Goal: Answer question/provide support

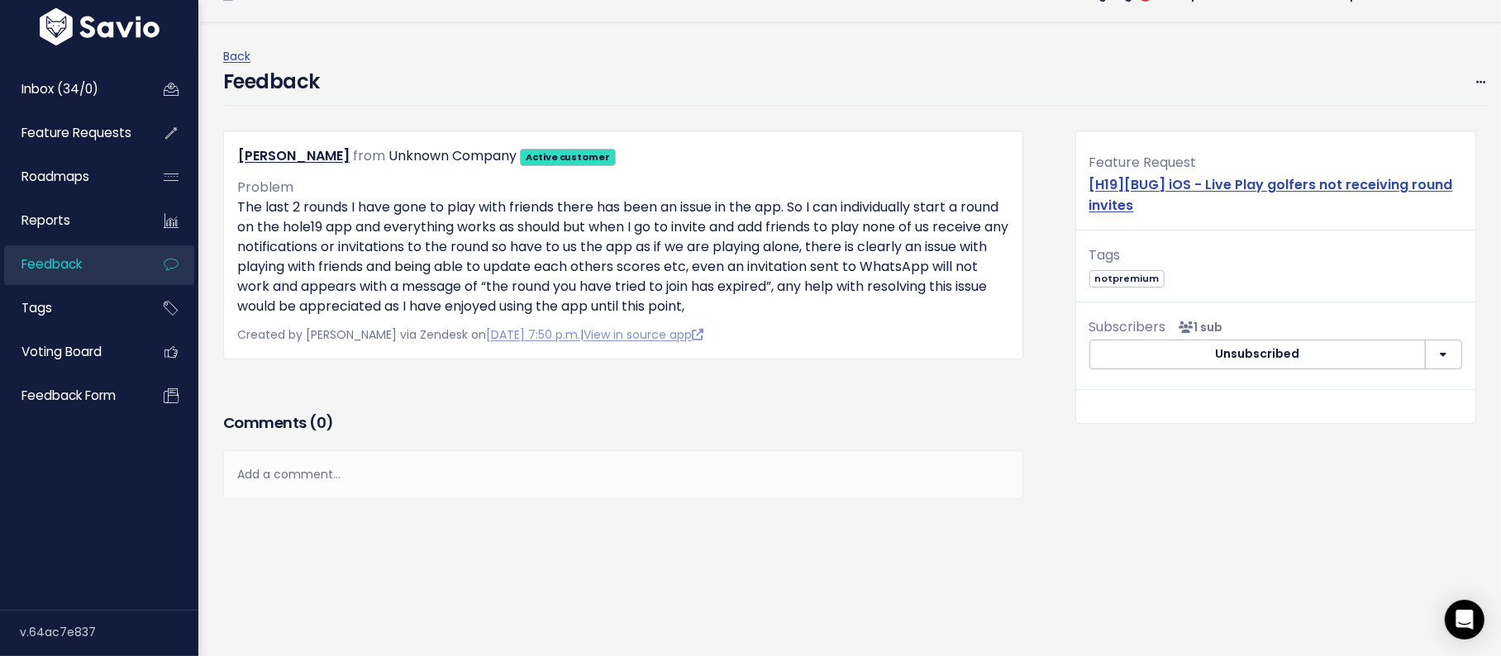
scroll to position [25, 0]
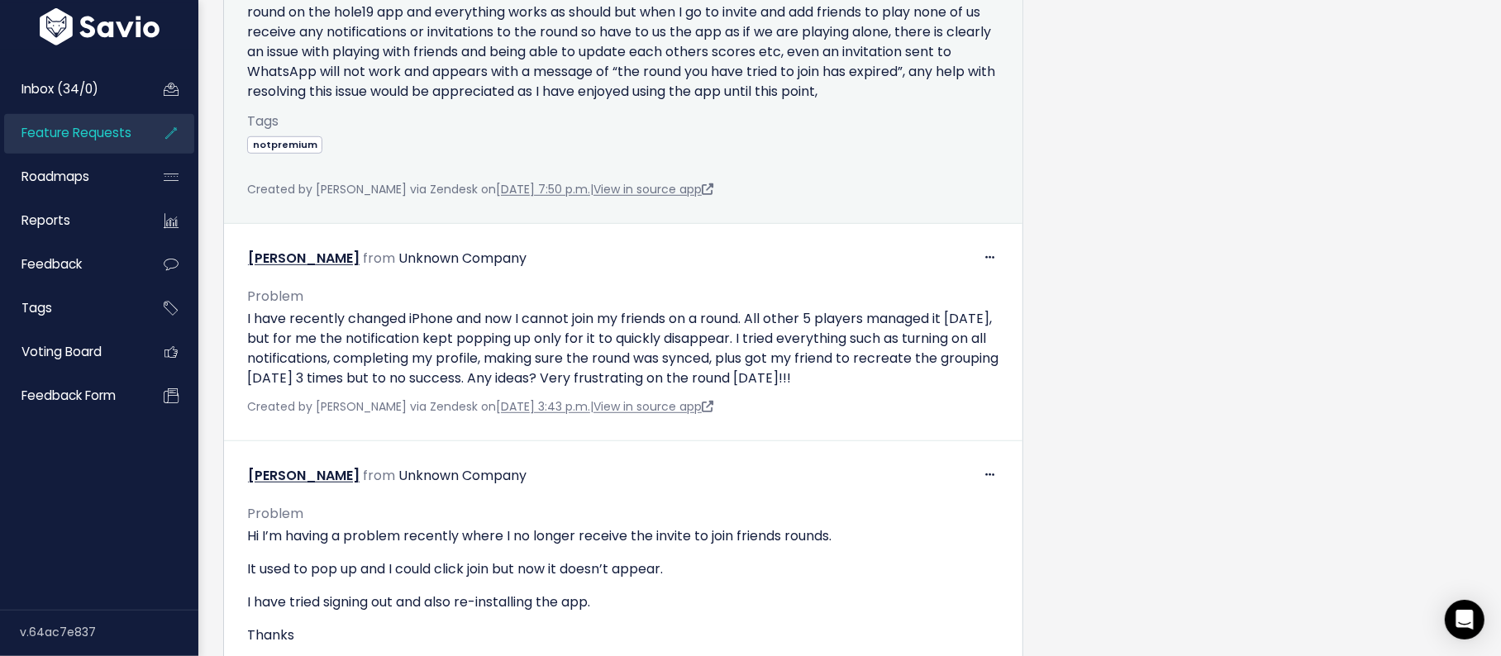
scroll to position [1100, 0]
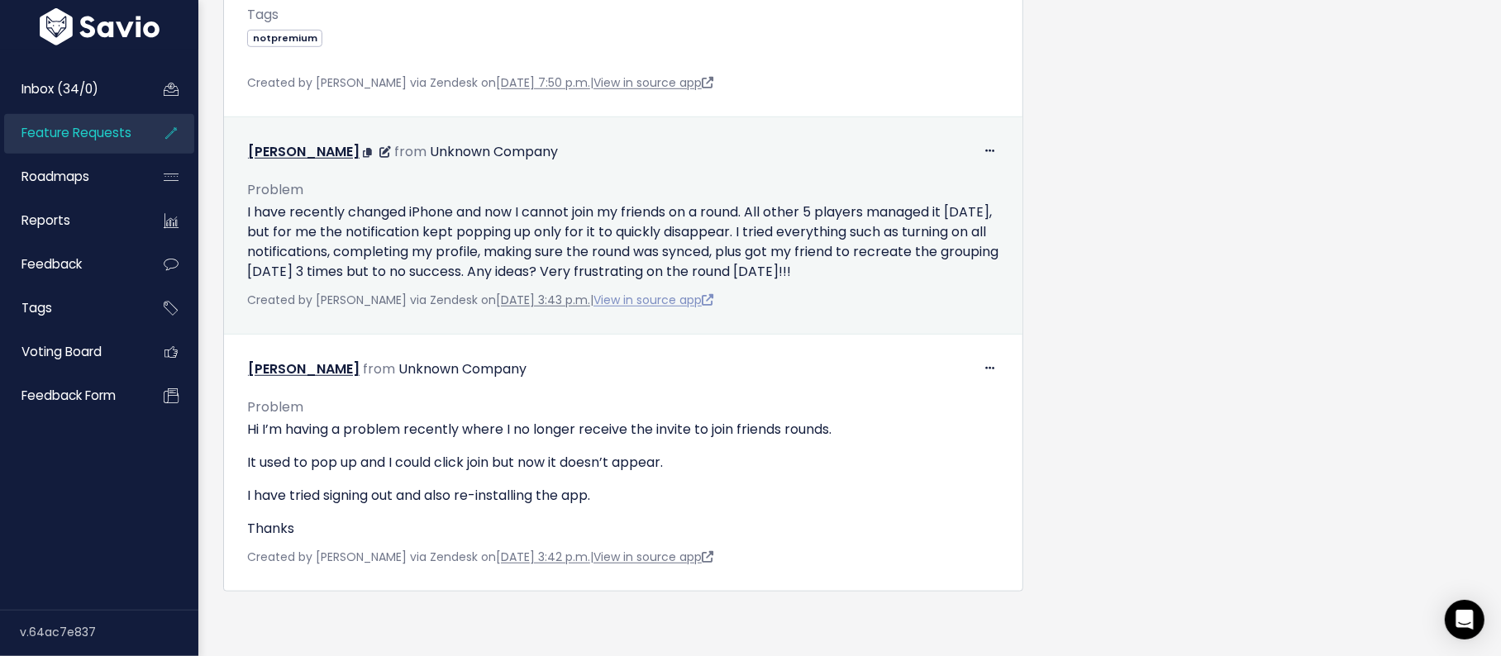
click at [656, 298] on link "View in source app" at bounding box center [654, 300] width 120 height 17
